Goal: Information Seeking & Learning: Find specific page/section

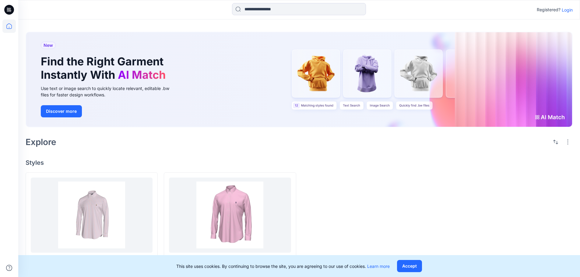
click at [570, 10] on p "Login" at bounding box center [566, 10] width 11 height 6
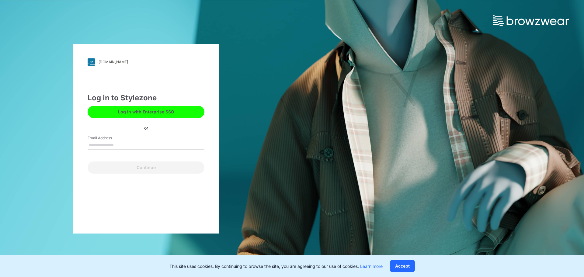
drag, startPoint x: 107, startPoint y: 142, endPoint x: 114, endPoint y: 149, distance: 10.3
click at [107, 142] on input "Email Address" at bounding box center [146, 145] width 117 height 9
type input "**********"
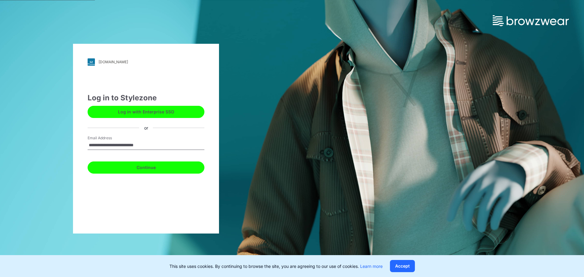
click at [146, 169] on button "Continue" at bounding box center [146, 168] width 117 height 12
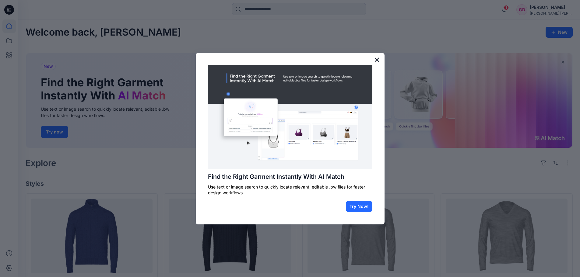
click at [379, 58] on button "×" at bounding box center [377, 60] width 6 height 10
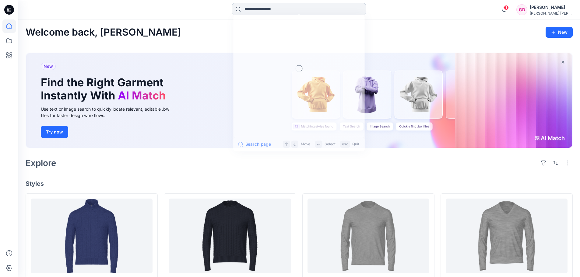
drag, startPoint x: 277, startPoint y: 9, endPoint x: 283, endPoint y: 11, distance: 6.0
click at [277, 9] on input at bounding box center [299, 9] width 134 height 12
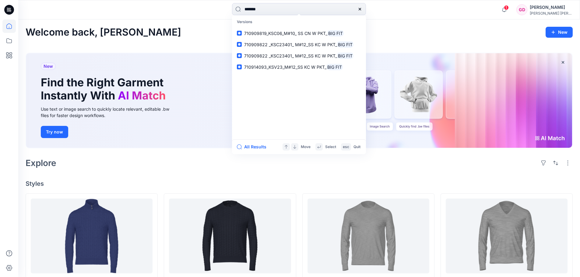
type input "*******"
click at [265, 66] on span "710914093_KSV23_M#12_SS KC W PKT_" at bounding box center [285, 67] width 82 height 5
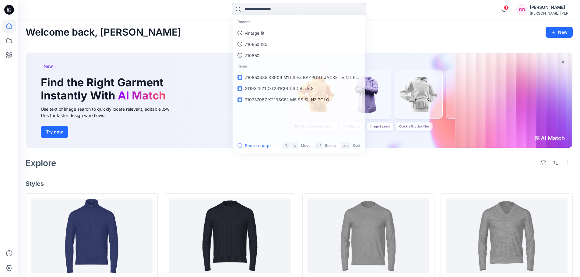
click at [284, 11] on input at bounding box center [299, 9] width 134 height 12
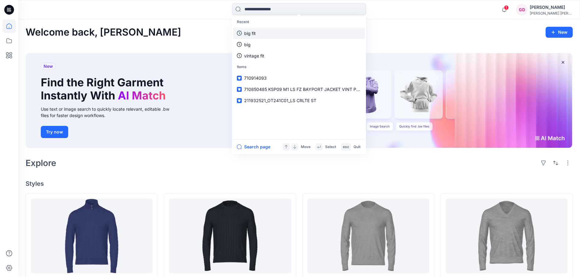
click at [256, 33] on link "big fit" at bounding box center [298, 33] width 131 height 11
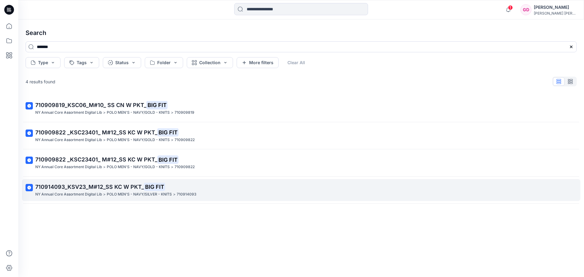
click at [30, 187] on icon at bounding box center [29, 188] width 4 height 4
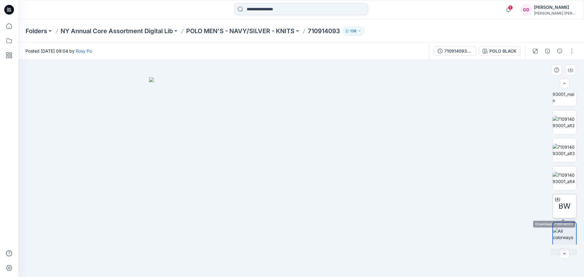
scroll to position [68, 0]
click at [557, 197] on icon at bounding box center [557, 197] width 5 height 5
